Goal: Information Seeking & Learning: Learn about a topic

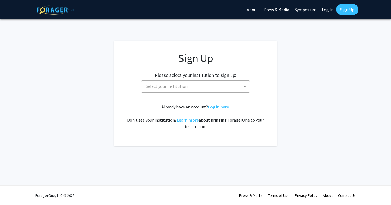
click at [188, 85] on span "Select your institution" at bounding box center [197, 86] width 106 height 11
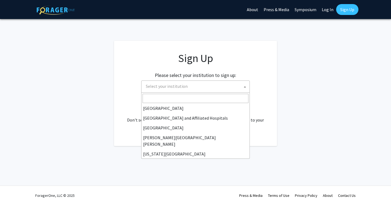
scroll to position [77, 0]
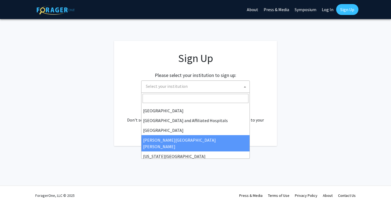
select select "1"
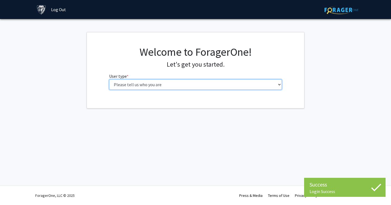
click at [188, 86] on select "Please tell us who you are Undergraduate Student Master's Student Doctoral Cand…" at bounding box center [195, 84] width 173 height 10
select select "2: masters"
click at [109, 79] on select "Please tell us who you are Undergraduate Student Master's Student Doctoral Cand…" at bounding box center [195, 84] width 173 height 10
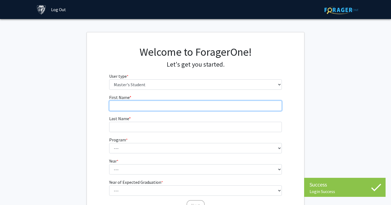
click at [186, 102] on input "First Name * required" at bounding box center [195, 105] width 173 height 10
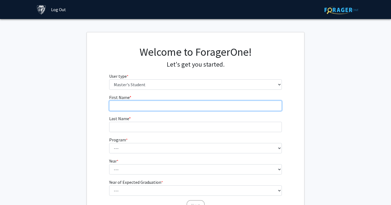
type input "Xiyi"
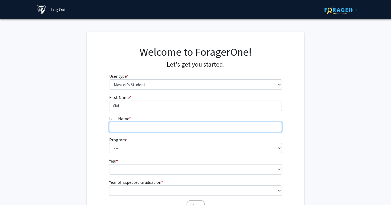
type input "[PERSON_NAME]"
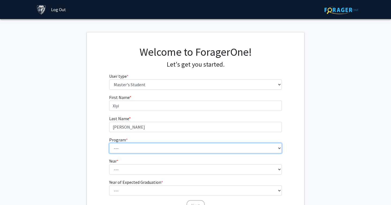
click at [146, 144] on select "--- Anatomy Education Applied and Computational Mathematics Applied Biomedical …" at bounding box center [195, 148] width 173 height 10
click at [109, 143] on select "--- Anatomy Education Applied and Computational Mathematics Applied Biomedical …" at bounding box center [195, 148] width 173 height 10
click at [148, 143] on select "--- Anatomy Education Applied and Computational Mathematics Applied Biomedical …" at bounding box center [195, 148] width 173 height 10
select select "51: 40"
click at [109, 143] on select "--- Anatomy Education Applied and Computational Mathematics Applied Biomedical …" at bounding box center [195, 148] width 173 height 10
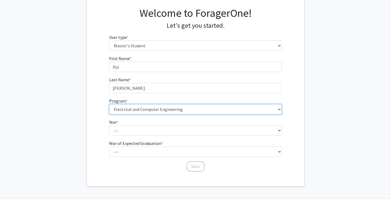
scroll to position [40, 0]
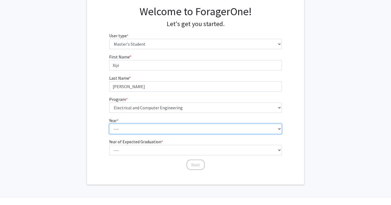
click at [148, 125] on select "--- First Year Second Year" at bounding box center [195, 129] width 173 height 10
select select "1: first_year"
click at [109, 124] on select "--- First Year Second Year" at bounding box center [195, 129] width 173 height 10
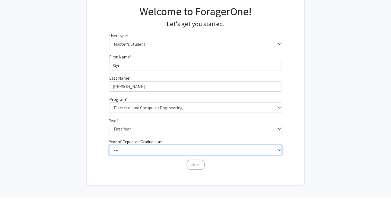
click at [140, 149] on select "--- 2025 2026 2027 2028 2029 2030 2031 2032 2033 2034" at bounding box center [195, 150] width 173 height 10
select select "2: 2026"
click at [109, 145] on select "--- 2025 2026 2027 2028 2029 2030 2031 2032 2033 2034" at bounding box center [195, 150] width 173 height 10
click at [200, 154] on select "--- 2025 2026 2027 2028 2029 2030 2031 2032 2033 2034" at bounding box center [195, 150] width 173 height 10
click at [109, 145] on select "--- 2025 2026 2027 2028 2029 2030 2031 2032 2033 2034" at bounding box center [195, 150] width 173 height 10
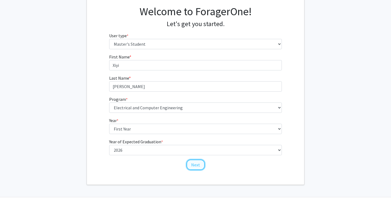
click at [197, 165] on button "Next" at bounding box center [196, 164] width 18 height 10
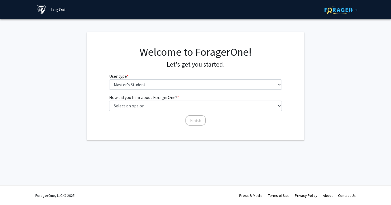
scroll to position [0, 0]
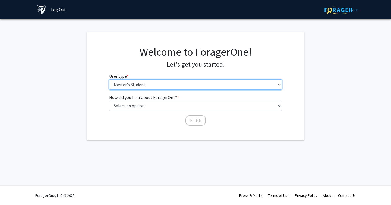
click at [171, 84] on select "Please tell us who you are Undergraduate Student Master's Student Doctoral Cand…" at bounding box center [195, 84] width 173 height 10
click at [109, 79] on select "Please tell us who you are Undergraduate Student Master's Student Doctoral Cand…" at bounding box center [195, 84] width 173 height 10
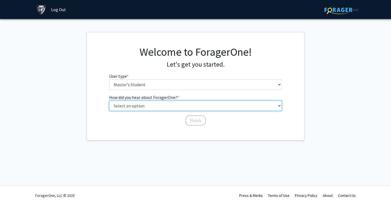
click at [193, 106] on select "Select an option Peer/student recommendation Faculty/staff recommendation Unive…" at bounding box center [195, 105] width 173 height 10
select select "3: university_website"
click at [109, 100] on select "Select an option Peer/student recommendation Faculty/staff recommendation Unive…" at bounding box center [195, 105] width 173 height 10
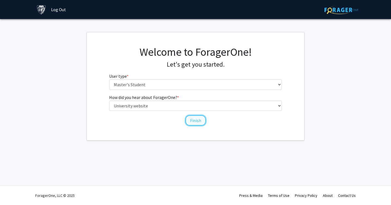
click at [196, 120] on button "Finish" at bounding box center [195, 120] width 20 height 10
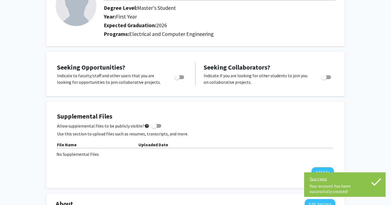
scroll to position [51, 0]
click at [182, 74] on label "Toggle" at bounding box center [178, 77] width 12 height 7
click at [177, 79] on input "Are you actively seeking opportunities?" at bounding box center [177, 79] width 0 height 0
checkbox input "true"
click at [329, 73] on div "Toggle" at bounding box center [326, 76] width 15 height 8
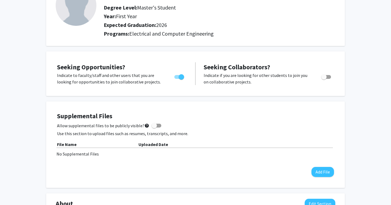
click at [324, 77] on span "Toggle" at bounding box center [323, 76] width 5 height 5
click at [324, 79] on input "Would you like to receive other student requests to work with you?" at bounding box center [324, 79] width 0 height 0
checkbox input "true"
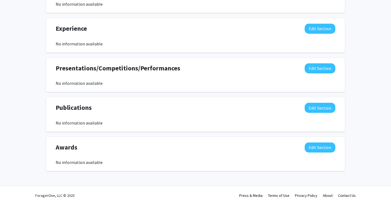
scroll to position [0, 0]
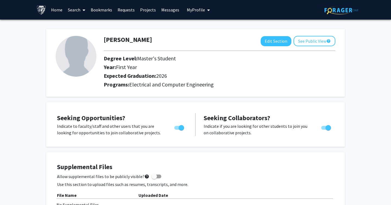
click at [75, 8] on link "Search" at bounding box center [76, 9] width 23 height 19
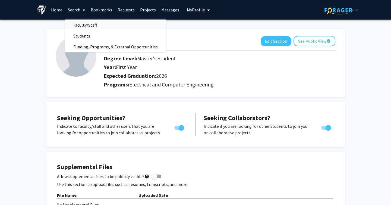
click at [92, 24] on span "Faculty/Staff" at bounding box center [85, 25] width 40 height 11
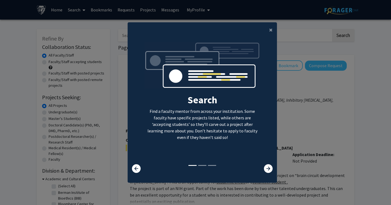
scroll to position [5, 0]
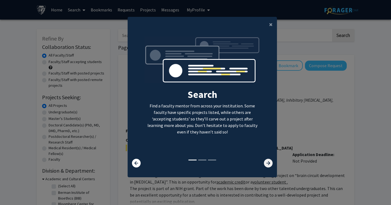
click at [267, 163] on icon at bounding box center [268, 163] width 9 height 9
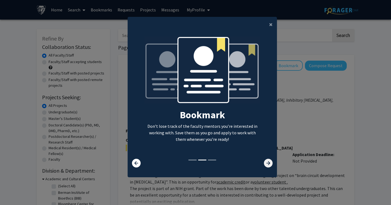
click at [267, 163] on icon at bounding box center [268, 163] width 9 height 9
click at [271, 25] on span "×" at bounding box center [271, 24] width 4 height 8
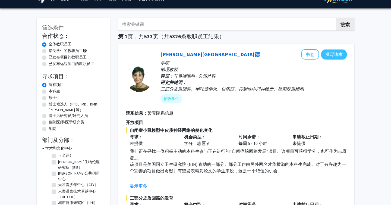
scroll to position [0, 0]
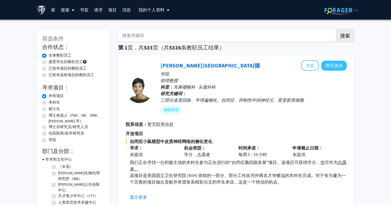
click at [49, 109] on label "硕士生" at bounding box center [54, 109] width 11 height 6
click at [49, 109] on input "硕士生" at bounding box center [51, 108] width 4 height 4
radio input "true"
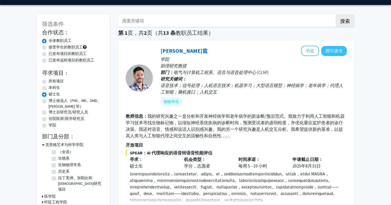
scroll to position [15, 0]
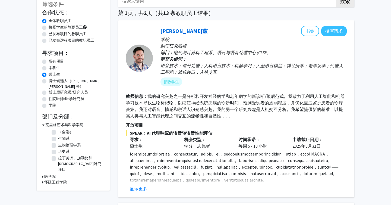
click at [51, 179] on font "怀廷工程学院" at bounding box center [55, 181] width 23 height 5
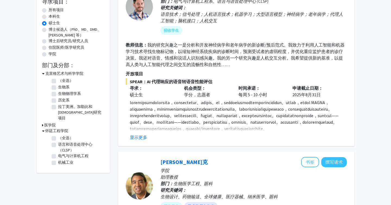
scroll to position [87, 0]
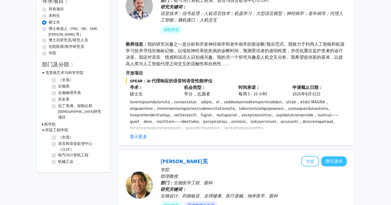
click at [58, 152] on label "电气与计算机工程" at bounding box center [73, 155] width 30 height 6
click at [58, 152] on input "电气与计算机工程" at bounding box center [60, 154] width 4 height 4
checkbox input "true"
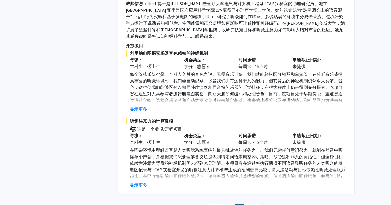
scroll to position [325, 0]
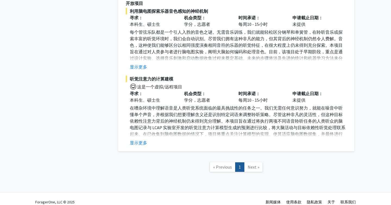
click at [281, 169] on nav "« Previous 1 Next »" at bounding box center [236, 168] width 236 height 22
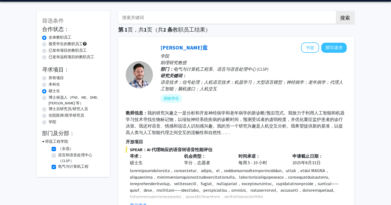
scroll to position [19, 0]
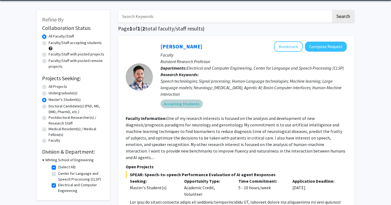
click at [260, 106] on div "Accepting Students" at bounding box center [253, 103] width 188 height 11
